Goal: Check status: Check status

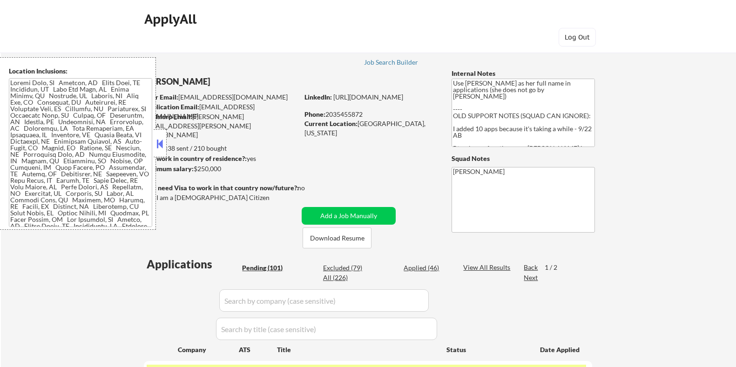
select select ""pending""
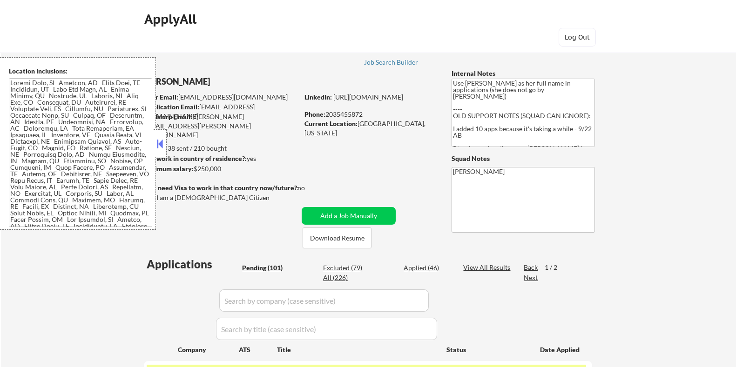
select select ""pending""
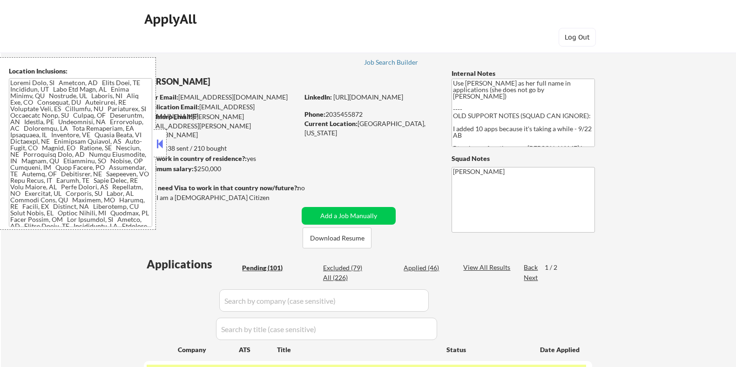
select select ""pending""
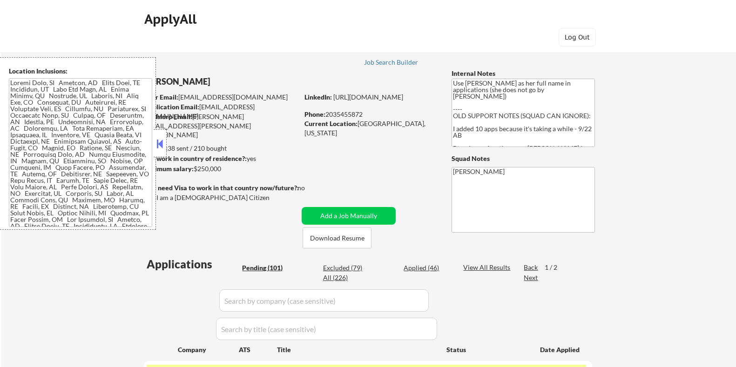
select select ""pending""
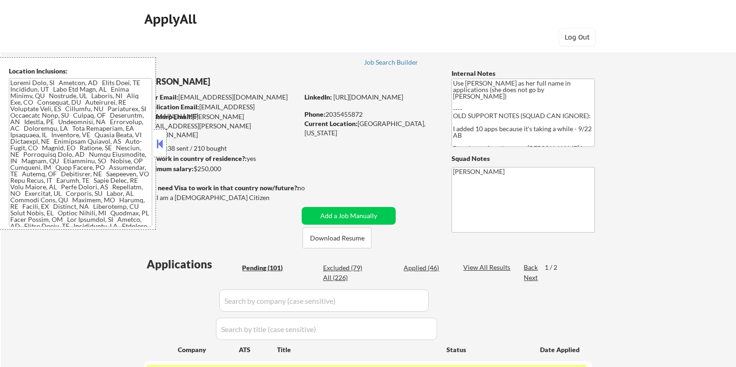
select select ""pending""
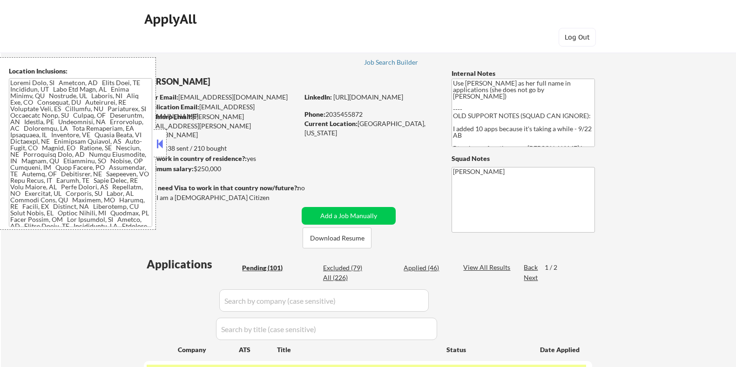
select select ""pending""
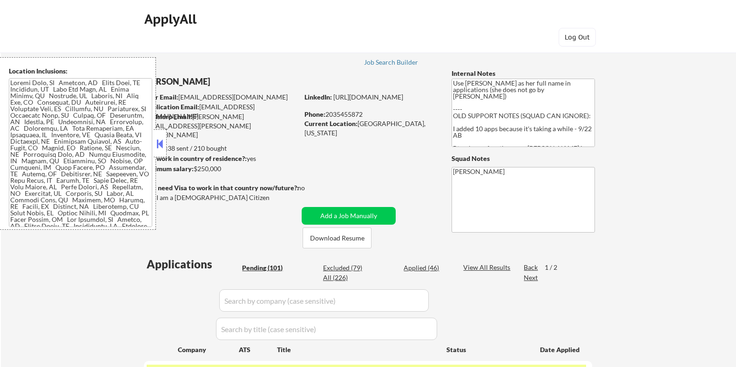
select select ""pending""
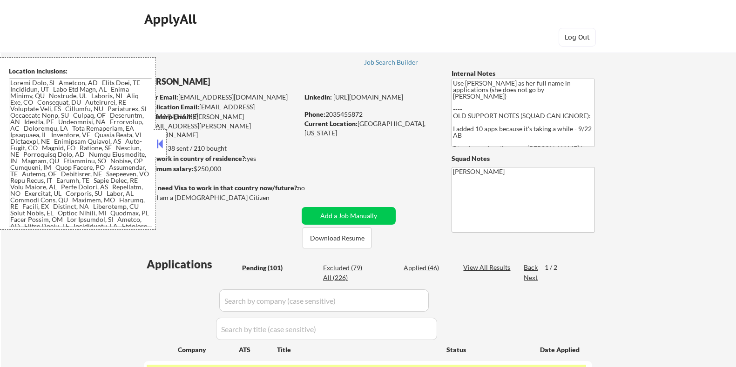
select select ""pending""
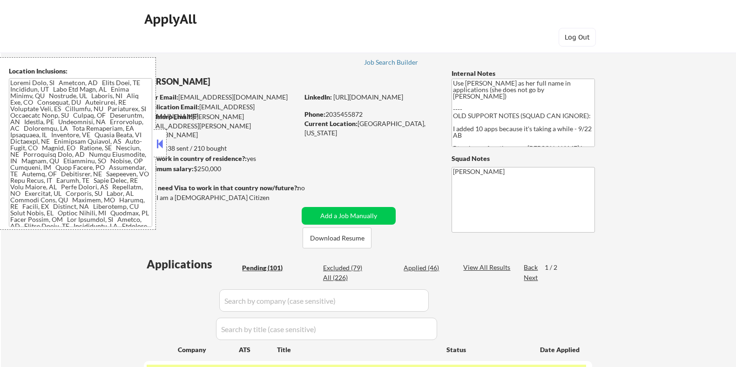
select select ""pending""
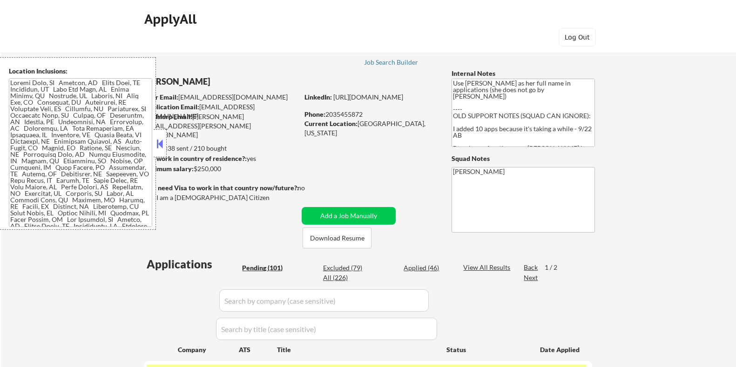
select select ""pending""
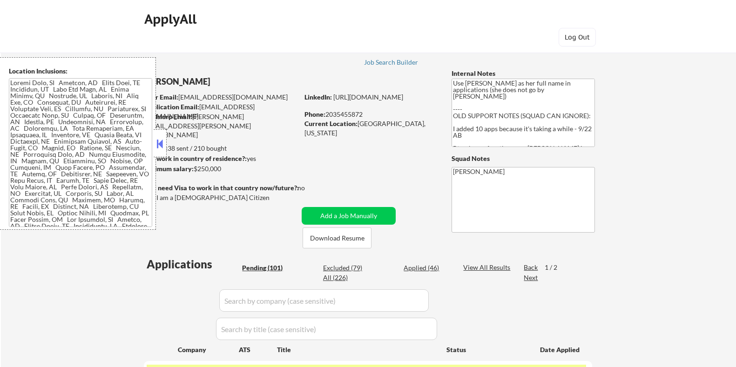
select select ""pending""
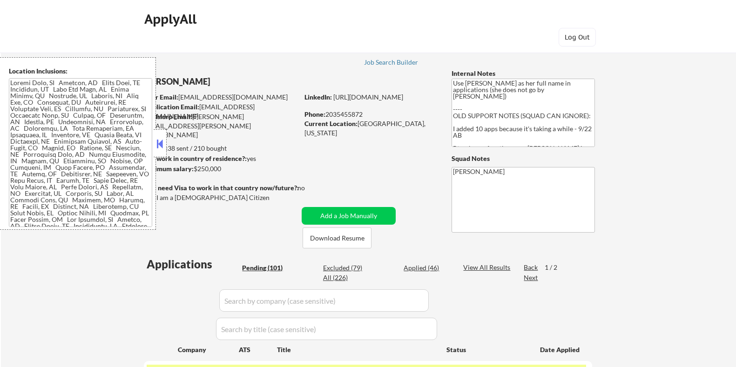
select select ""pending""
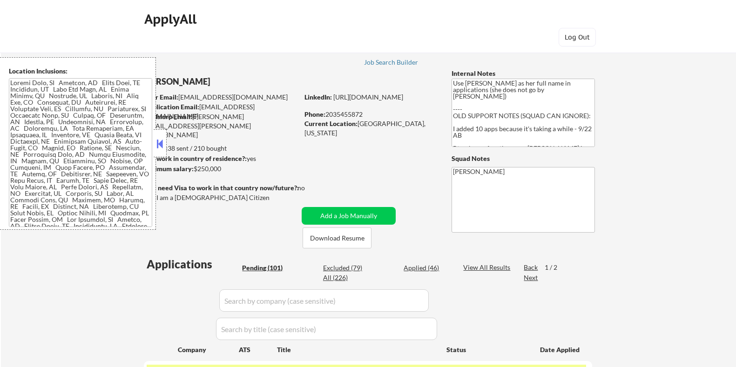
select select ""pending""
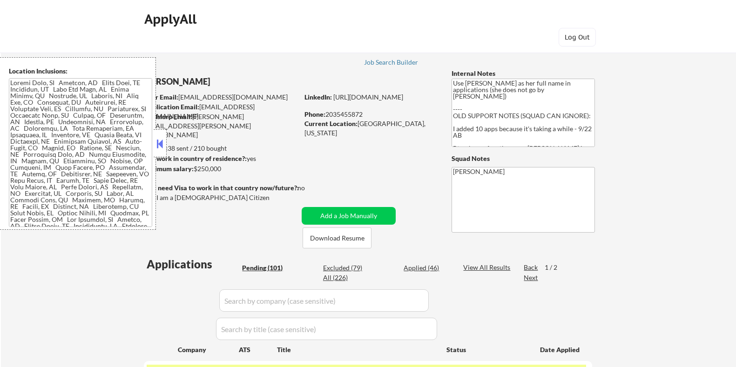
select select ""pending""
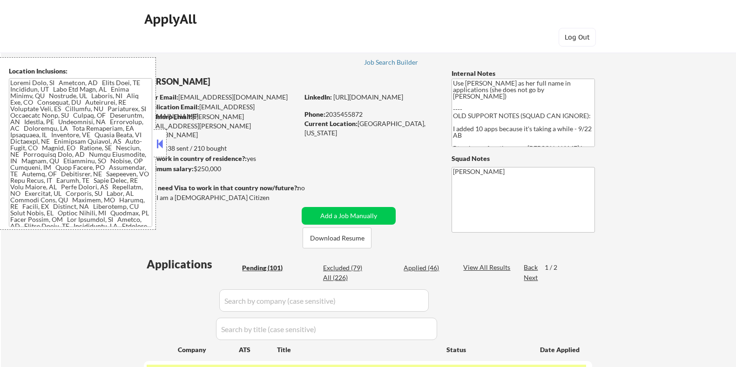
select select ""pending""
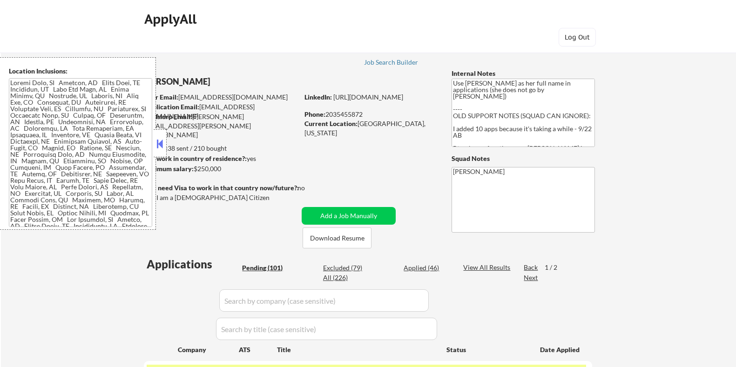
select select ""pending""
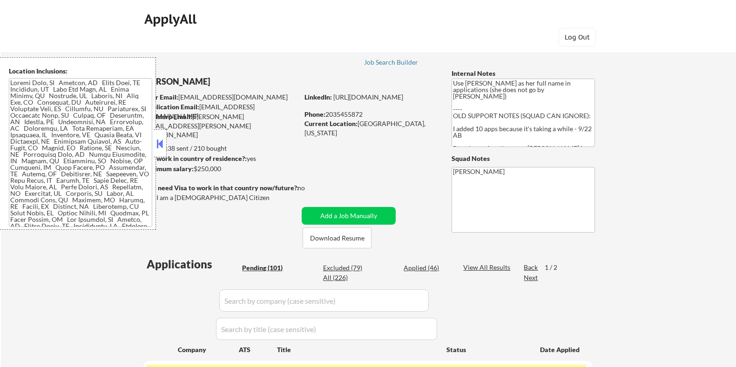
select select ""pending""
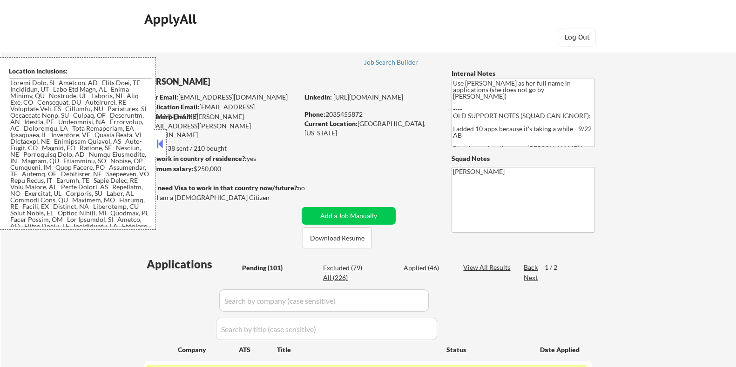
select select ""pending""
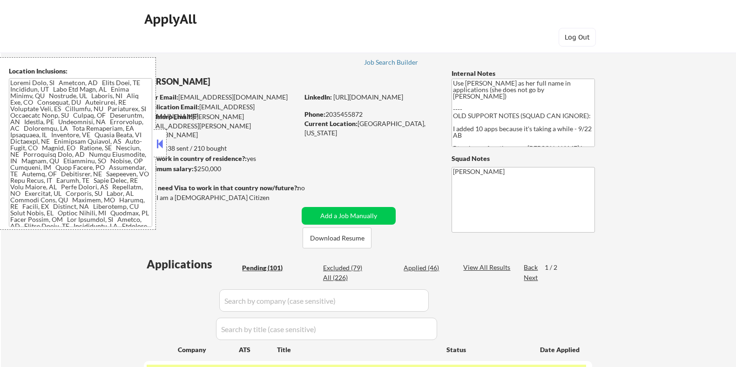
select select ""pending""
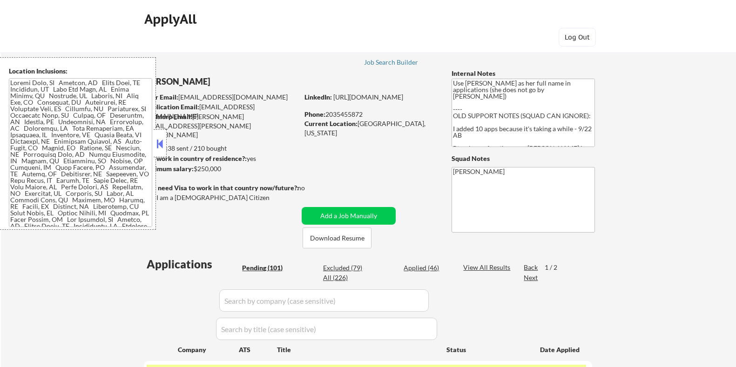
select select ""pending""
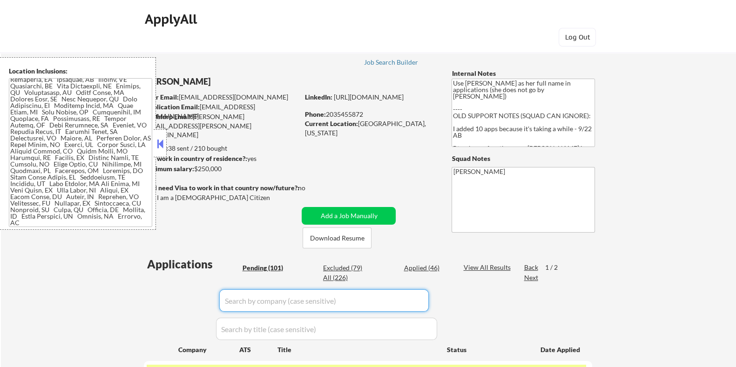
click at [264, 294] on input "input" at bounding box center [323, 300] width 209 height 22
type input "harness"
click at [470, 264] on div "View All Results" at bounding box center [488, 267] width 50 height 9
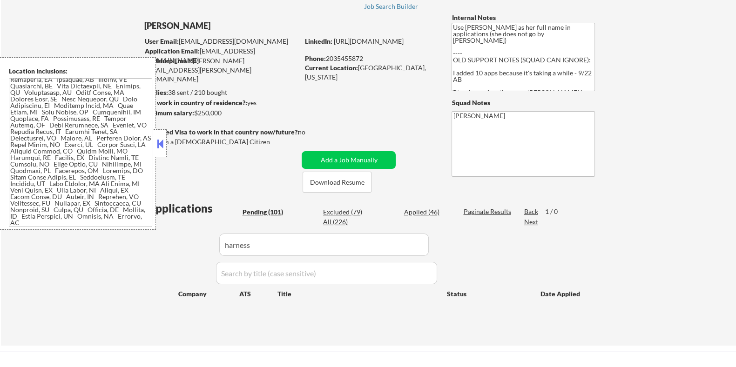
scroll to position [175, 0]
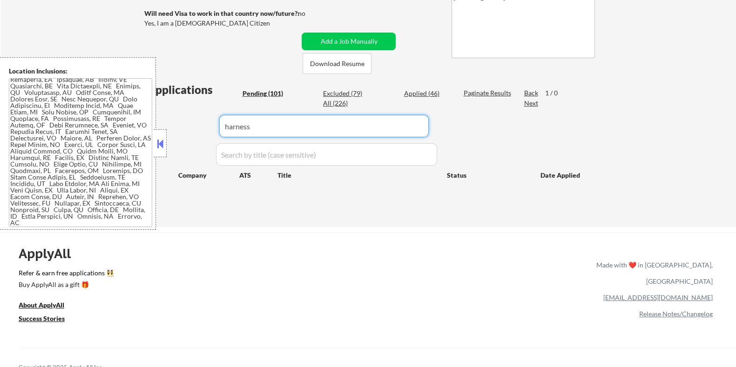
drag, startPoint x: 294, startPoint y: 127, endPoint x: 221, endPoint y: 125, distance: 73.1
click at [221, 125] on input "input" at bounding box center [323, 126] width 209 height 22
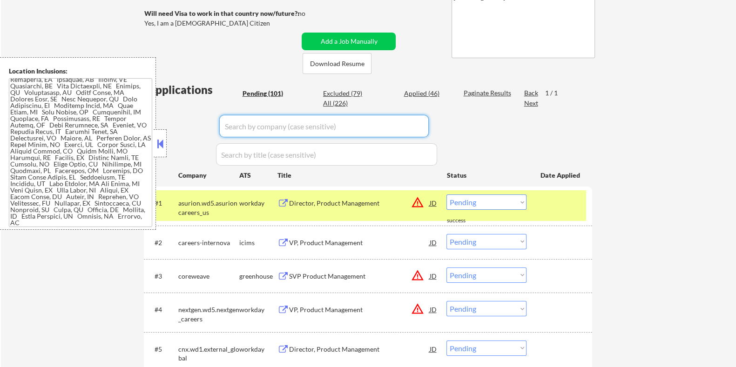
paste input "[URL][DOMAIN_NAME]"
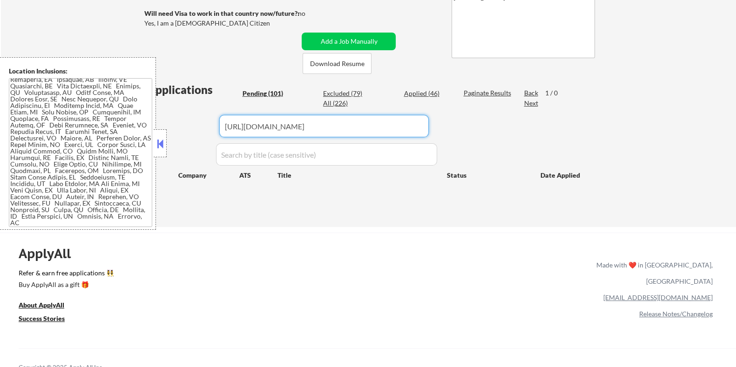
drag, startPoint x: 262, startPoint y: 127, endPoint x: 209, endPoint y: 124, distance: 52.6
click at [209, 124] on div "Applications Pending (101) Excluded (79) Applied (46) All (226) Paginate Result…" at bounding box center [368, 146] width 448 height 128
click at [265, 124] on input "input" at bounding box center [323, 126] width 209 height 22
type input "[DOMAIN_NAME]"
click at [470, 89] on div "Paginate Results" at bounding box center [488, 92] width 50 height 9
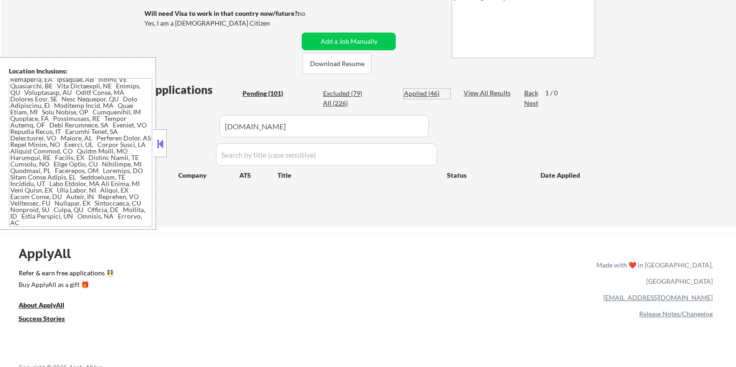
click at [412, 92] on div "Applied (46)" at bounding box center [426, 93] width 47 height 9
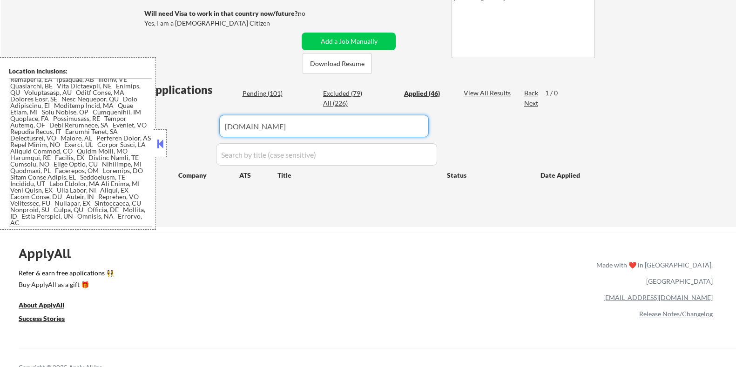
drag, startPoint x: 270, startPoint y: 128, endPoint x: 188, endPoint y: 128, distance: 81.4
click at [188, 128] on div "Applications Pending (101) Excluded (79) Applied (46) All (226) View All Result…" at bounding box center [368, 146] width 448 height 128
select select ""applied""
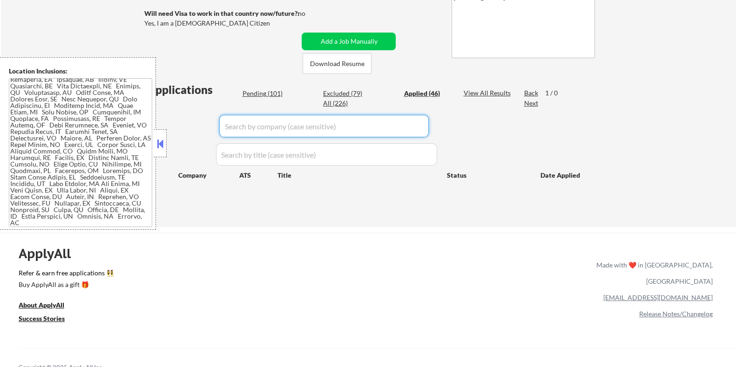
select select ""applied""
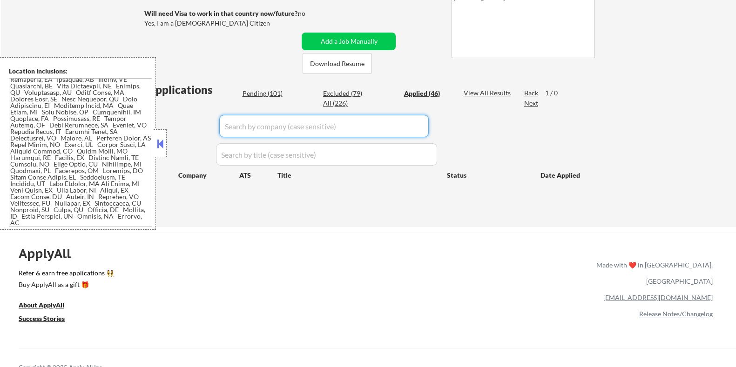
select select ""applied""
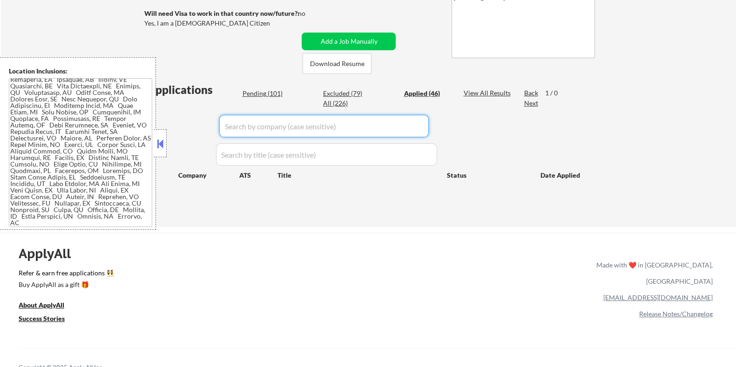
select select ""applied""
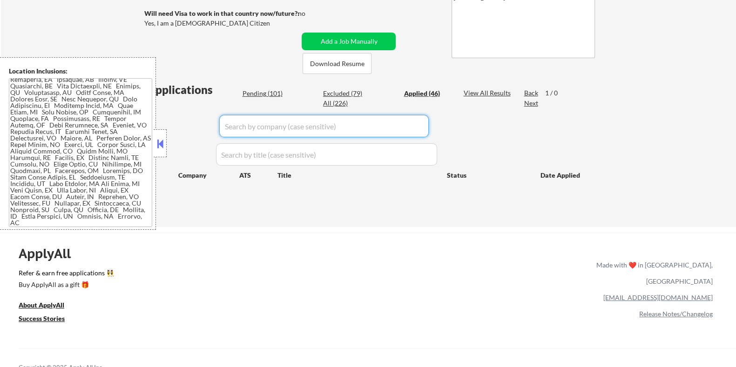
select select ""applied""
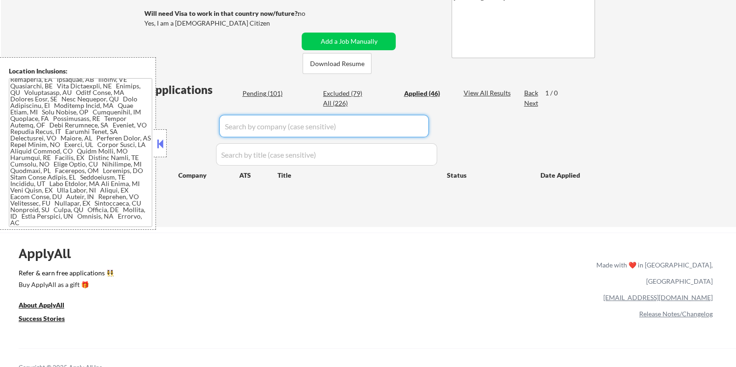
select select ""applied""
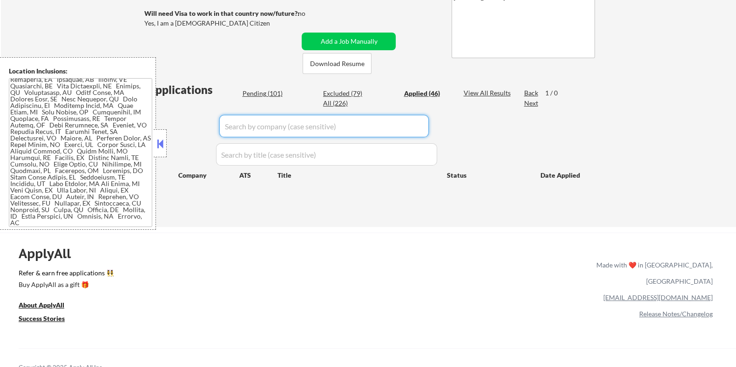
select select ""applied""
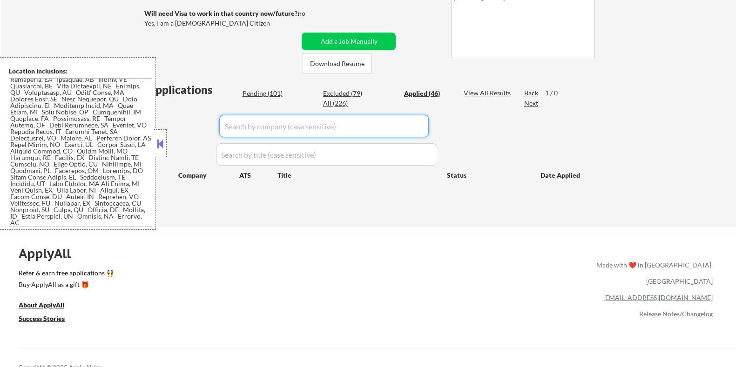
select select ""applied""
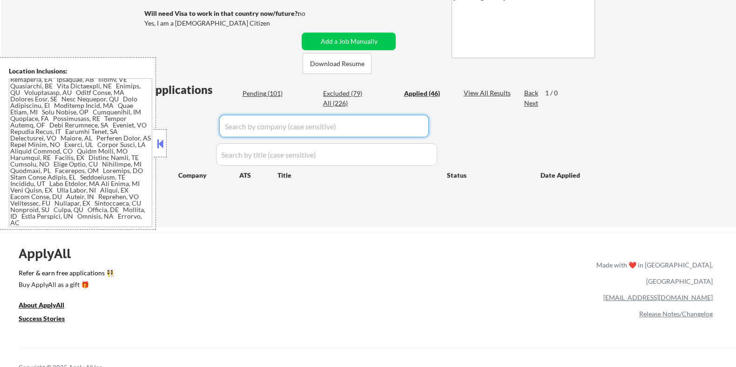
select select ""applied""
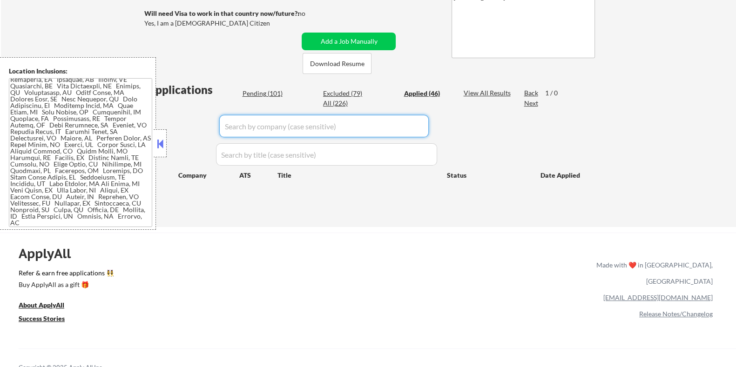
select select ""applied""
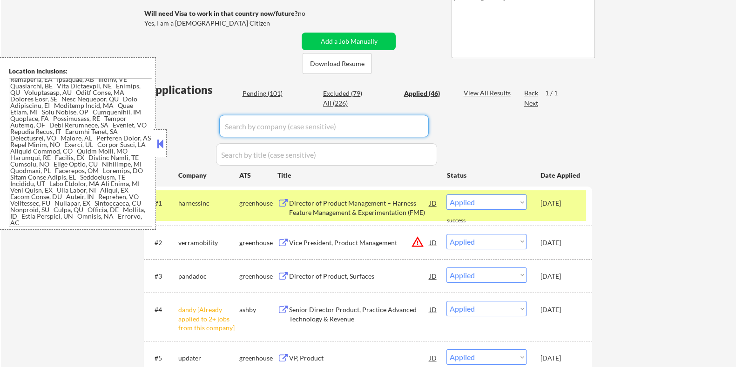
click at [259, 93] on div "Pending (101)" at bounding box center [265, 93] width 47 height 9
select select ""pending""
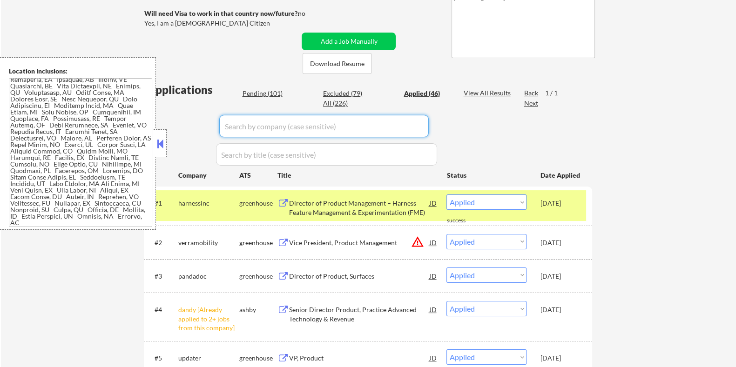
select select ""pending""
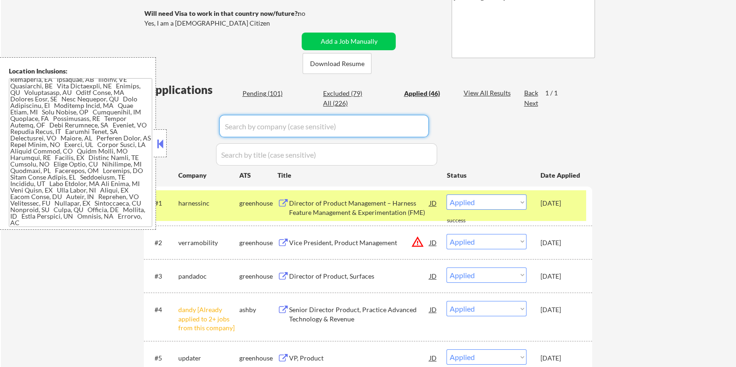
select select ""pending""
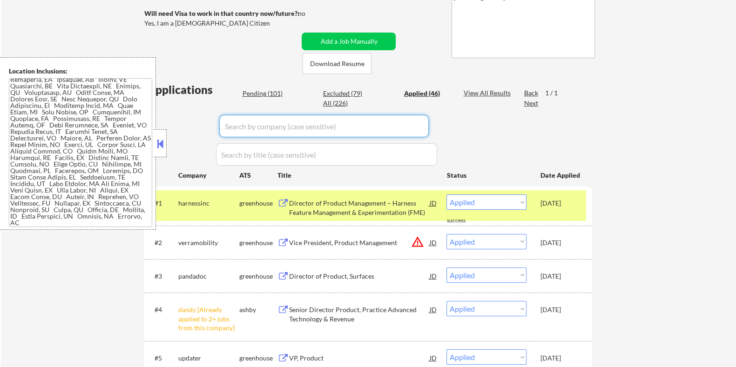
select select ""pending""
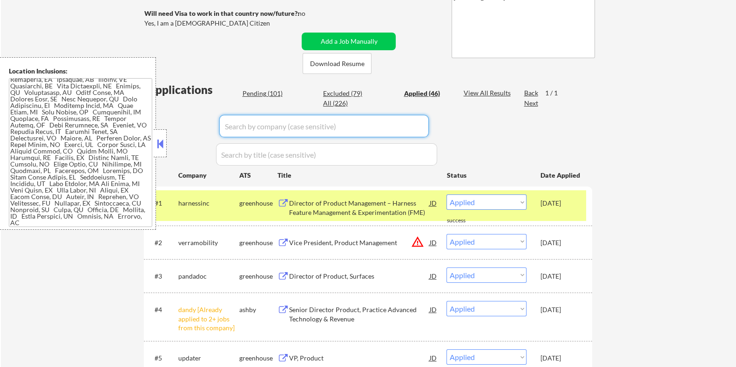
select select ""pending""
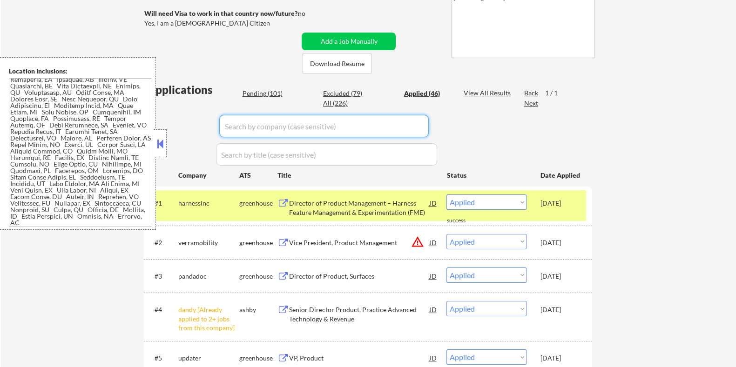
select select ""pending""
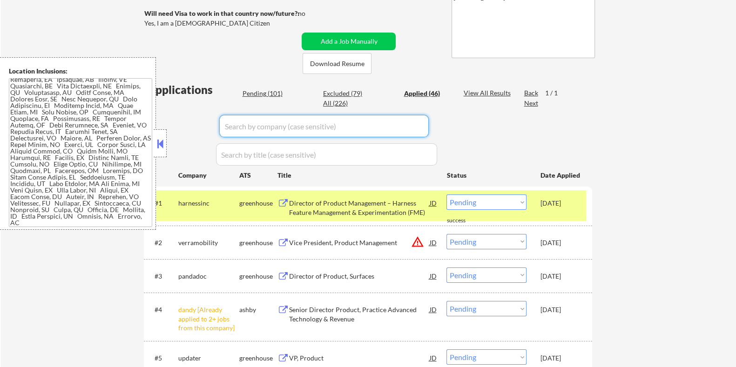
select select ""pending""
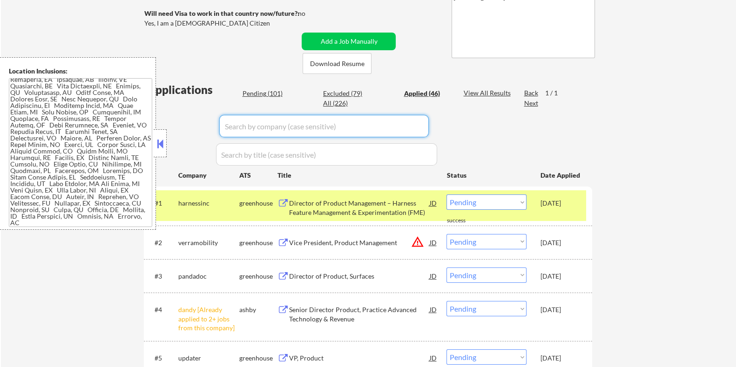
select select ""pending""
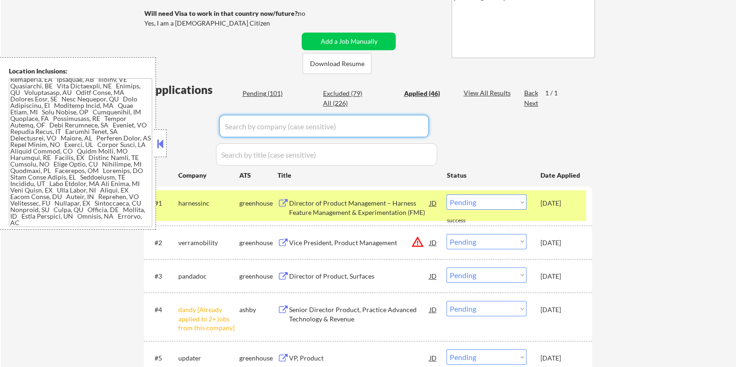
select select ""pending""
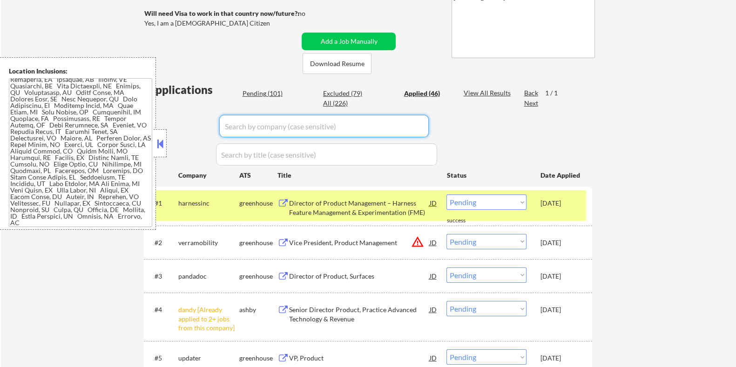
select select ""pending""
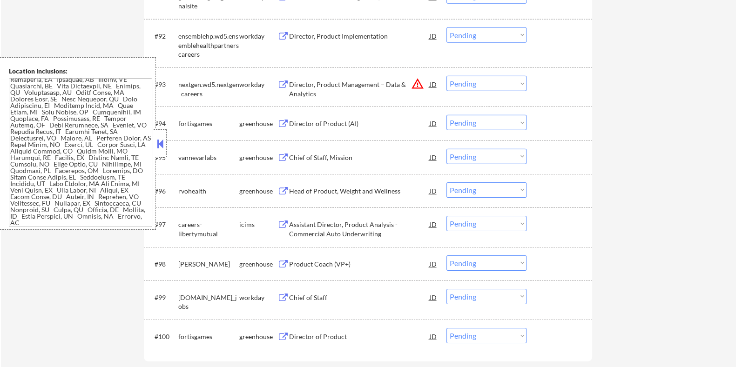
scroll to position [3727, 0]
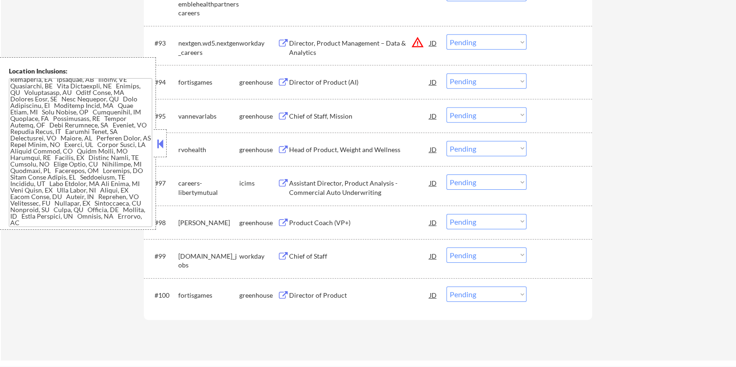
click at [333, 297] on div "Director of Product" at bounding box center [359, 295] width 141 height 9
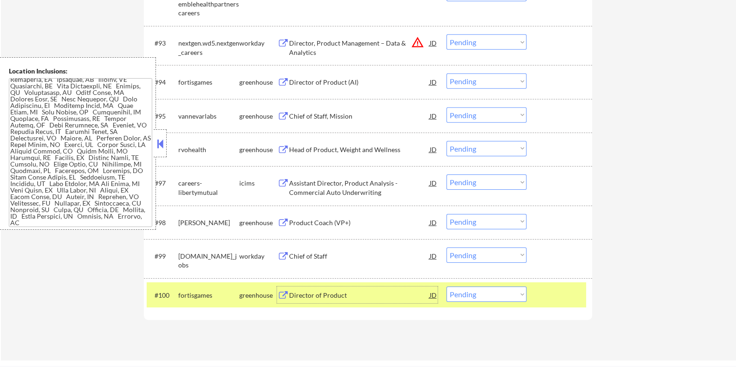
click at [483, 295] on select "Choose an option... Pending Applied Excluded (Questions) Excluded (Expired) Exc…" at bounding box center [486, 294] width 80 height 15
click at [484, 292] on select "Choose an option... Pending Applied Excluded (Questions) Excluded (Expired) Exc…" at bounding box center [486, 294] width 80 height 15
click at [446, 287] on select "Choose an option... Pending Applied Excluded (Questions) Excluded (Expired) Exc…" at bounding box center [486, 294] width 80 height 15
click at [295, 296] on div "VP, Product" at bounding box center [359, 295] width 141 height 9
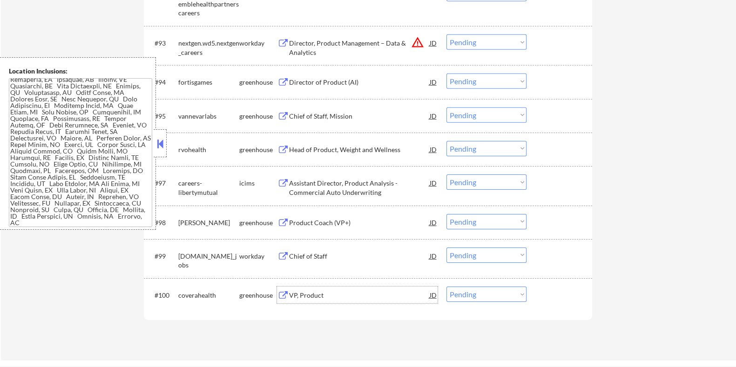
click at [484, 296] on select "Choose an option... Pending Applied Excluded (Questions) Excluded (Expired) Exc…" at bounding box center [486, 294] width 80 height 15
select select ""excluded__bad_match_""
click at [446, 287] on select "Choose an option... Pending Applied Excluded (Questions) Excluded (Expired) Exc…" at bounding box center [486, 294] width 80 height 15
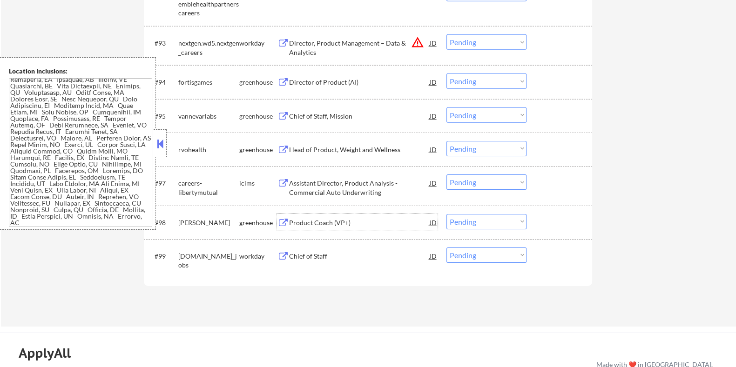
click at [305, 222] on div "Product Coach (VP+)" at bounding box center [359, 222] width 141 height 9
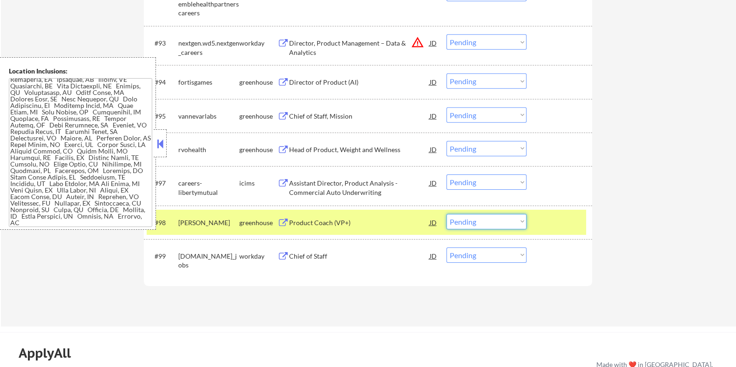
click at [489, 222] on select "Choose an option... Pending Applied Excluded (Questions) Excluded (Expired) Exc…" at bounding box center [486, 221] width 80 height 15
click at [446, 214] on select "Choose an option... Pending Applied Excluded (Questions) Excluded (Expired) Exc…" at bounding box center [486, 221] width 80 height 15
select select ""pending""
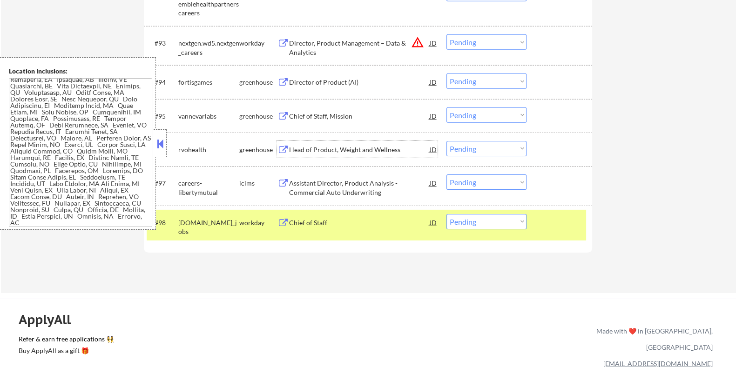
click at [306, 148] on div "Head of Product, Weight and Wellness" at bounding box center [359, 149] width 141 height 9
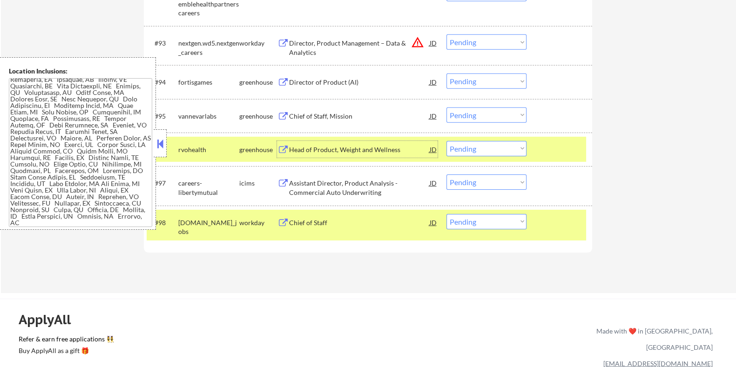
click at [477, 148] on select "Choose an option... Pending Applied Excluded (Questions) Excluded (Expired) Exc…" at bounding box center [486, 148] width 80 height 15
click at [446, 141] on select "Choose an option... Pending Applied Excluded (Questions) Excluded (Expired) Exc…" at bounding box center [486, 148] width 80 height 15
select select ""pending""
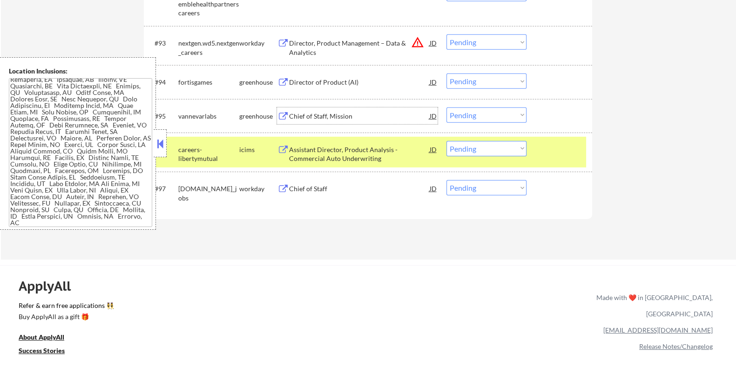
click at [306, 114] on div "Chief of Staff, Mission" at bounding box center [359, 116] width 141 height 9
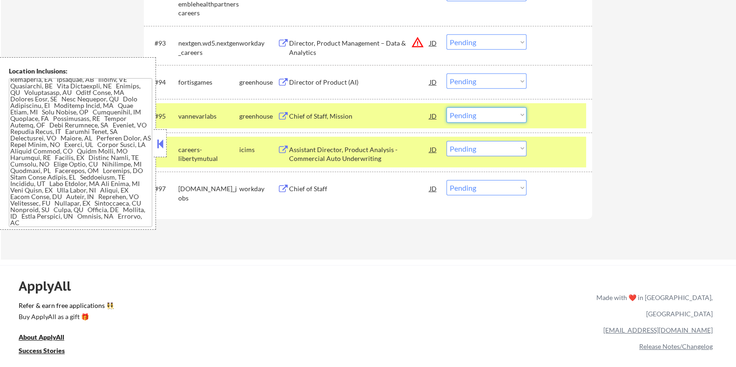
click at [518, 115] on select "Choose an option... Pending Applied Excluded (Questions) Excluded (Expired) Exc…" at bounding box center [486, 114] width 80 height 15
click at [446, 107] on select "Choose an option... Pending Applied Excluded (Questions) Excluded (Expired) Exc…" at bounding box center [486, 114] width 80 height 15
select select ""pending""
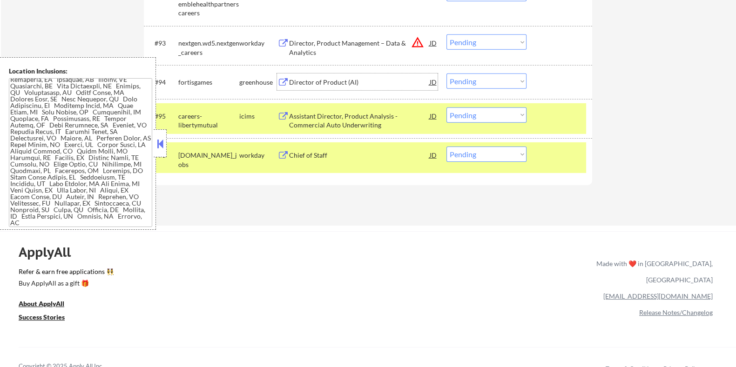
click at [333, 79] on div "Director of Product (AI)" at bounding box center [359, 82] width 141 height 9
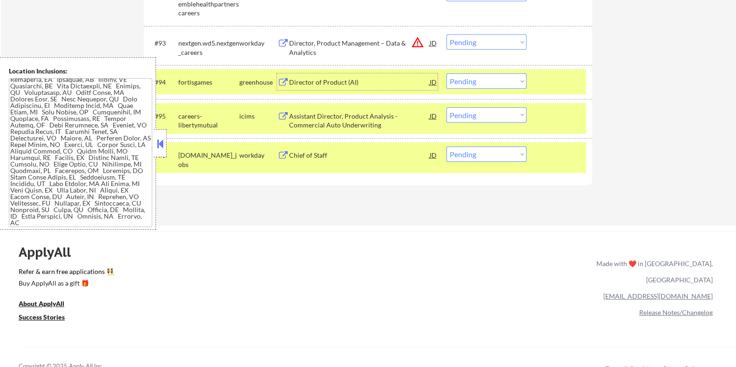
click at [488, 79] on select "Choose an option... Pending Applied Excluded (Questions) Excluded (Expired) Exc…" at bounding box center [486, 81] width 80 height 15
click at [446, 74] on select "Choose an option... Pending Applied Excluded (Questions) Excluded (Expired) Exc…" at bounding box center [486, 81] width 80 height 15
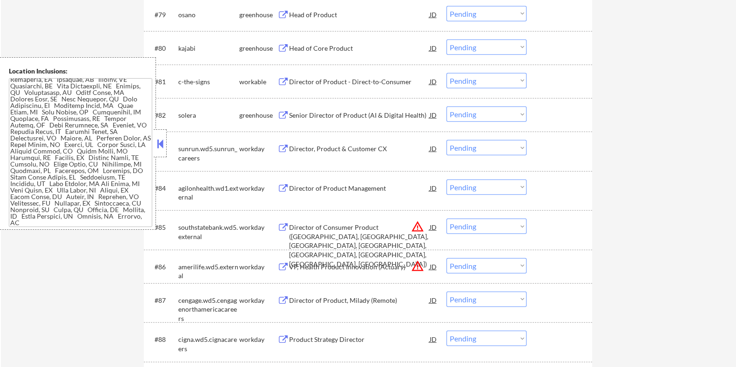
scroll to position [3203, 0]
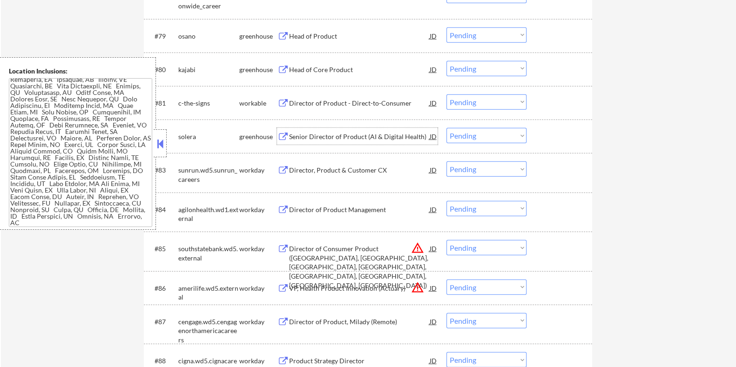
click at [301, 135] on div "Senior Director of Product (AI & Digital Health)" at bounding box center [359, 136] width 141 height 9
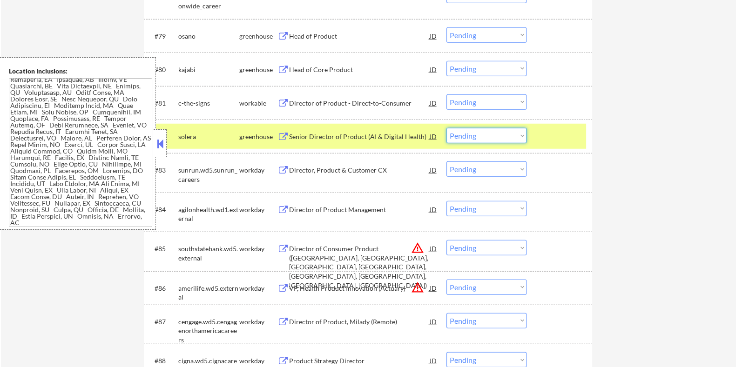
click at [500, 136] on select "Choose an option... Pending Applied Excluded (Questions) Excluded (Expired) Exc…" at bounding box center [486, 135] width 80 height 15
click at [446, 128] on select "Choose an option... Pending Applied Excluded (Questions) Excluded (Expired) Exc…" at bounding box center [486, 135] width 80 height 15
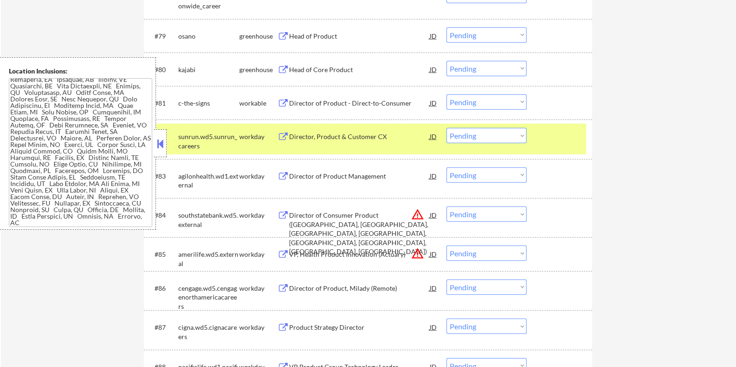
click at [341, 106] on div "Director of Product - Direct-to-Consumer" at bounding box center [359, 103] width 141 height 9
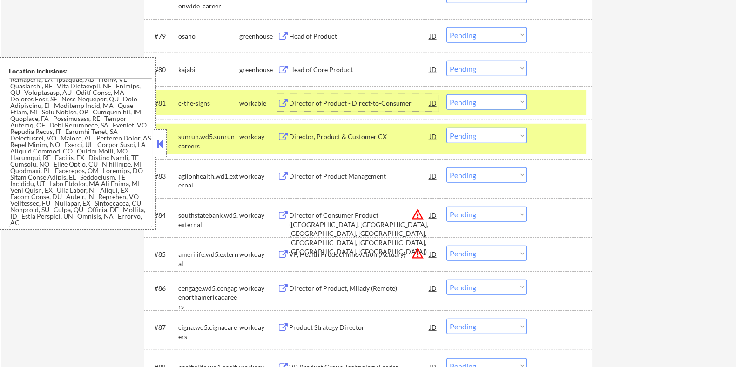
click at [493, 101] on select "Choose an option... Pending Applied Excluded (Questions) Excluded (Expired) Exc…" at bounding box center [486, 101] width 80 height 15
click at [446, 94] on select "Choose an option... Pending Applied Excluded (Questions) Excluded (Expired) Exc…" at bounding box center [486, 101] width 80 height 15
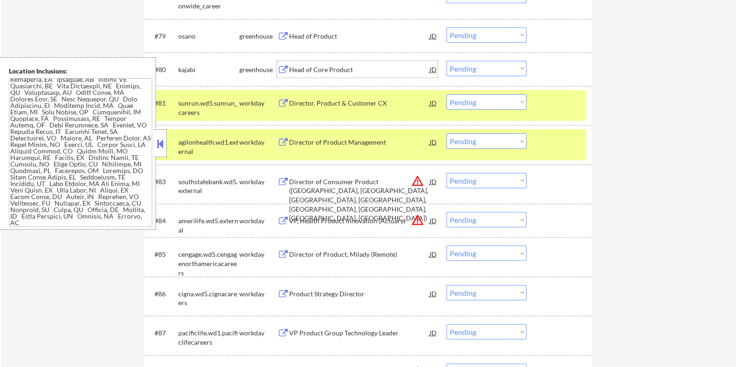
click at [316, 64] on div "Head of Core Product" at bounding box center [359, 69] width 141 height 17
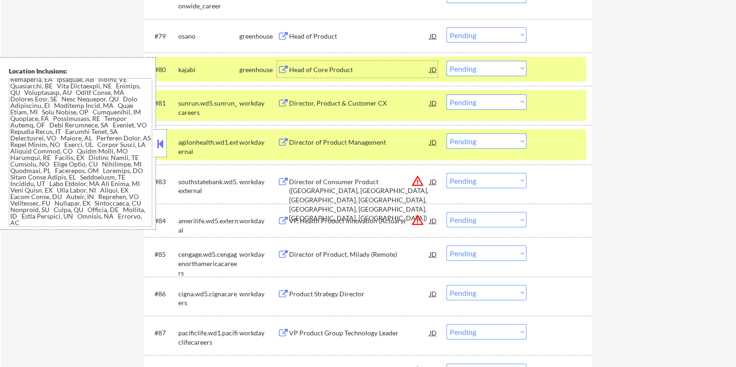
click at [491, 68] on select "Choose an option... Pending Applied Excluded (Questions) Excluded (Expired) Exc…" at bounding box center [486, 68] width 80 height 15
click at [446, 61] on select "Choose an option... Pending Applied Excluded (Questions) Excluded (Expired) Exc…" at bounding box center [486, 68] width 80 height 15
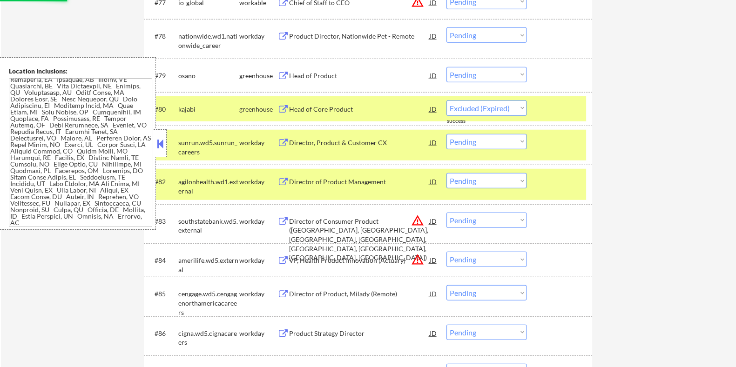
scroll to position [3145, 0]
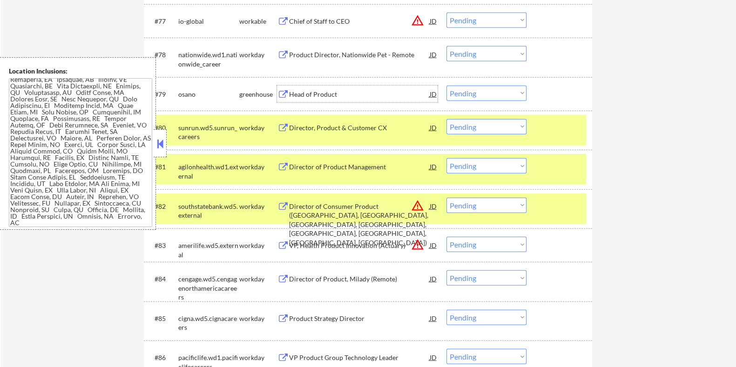
click at [303, 92] on div "Head of Product" at bounding box center [359, 94] width 141 height 9
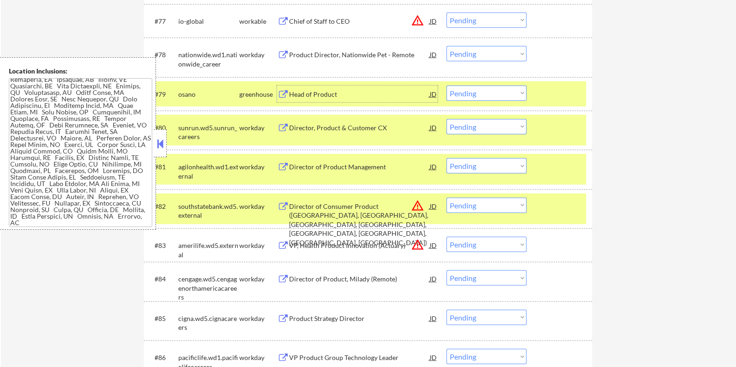
click at [475, 93] on select "Choose an option... Pending Applied Excluded (Questions) Excluded (Expired) Exc…" at bounding box center [486, 93] width 80 height 15
click at [446, 86] on select "Choose an option... Pending Applied Excluded (Questions) Excluded (Expired) Exc…" at bounding box center [486, 93] width 80 height 15
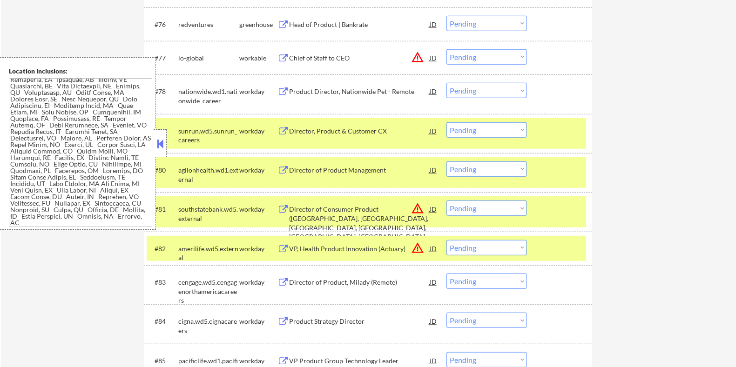
scroll to position [3087, 0]
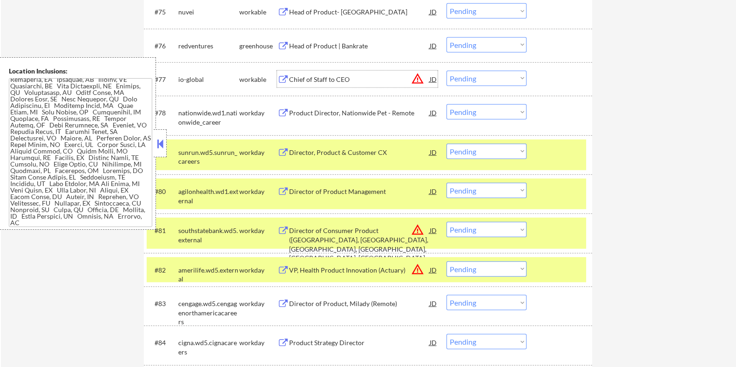
click at [323, 76] on div "Chief of Staff to CEO" at bounding box center [359, 79] width 141 height 9
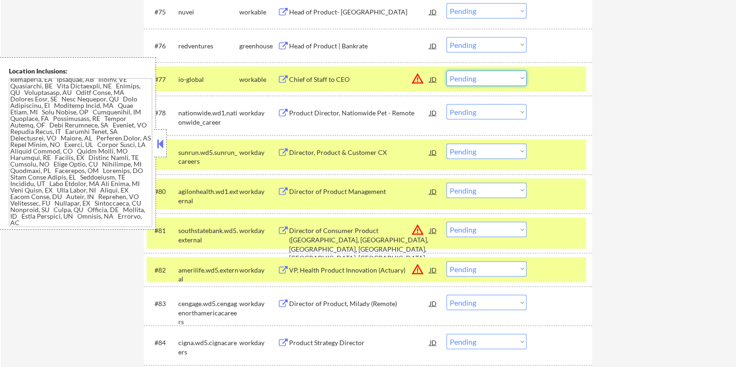
click at [495, 78] on select "Choose an option... Pending Applied Excluded (Questions) Excluded (Expired) Exc…" at bounding box center [486, 78] width 80 height 15
click at [446, 71] on select "Choose an option... Pending Applied Excluded (Questions) Excluded (Expired) Exc…" at bounding box center [486, 78] width 80 height 15
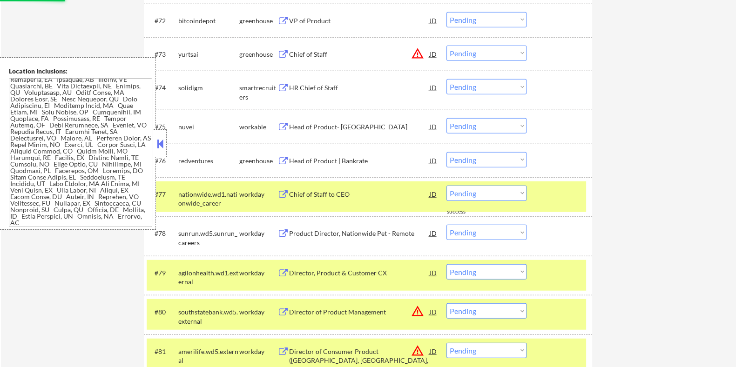
scroll to position [2970, 0]
